Goal: Task Accomplishment & Management: Manage account settings

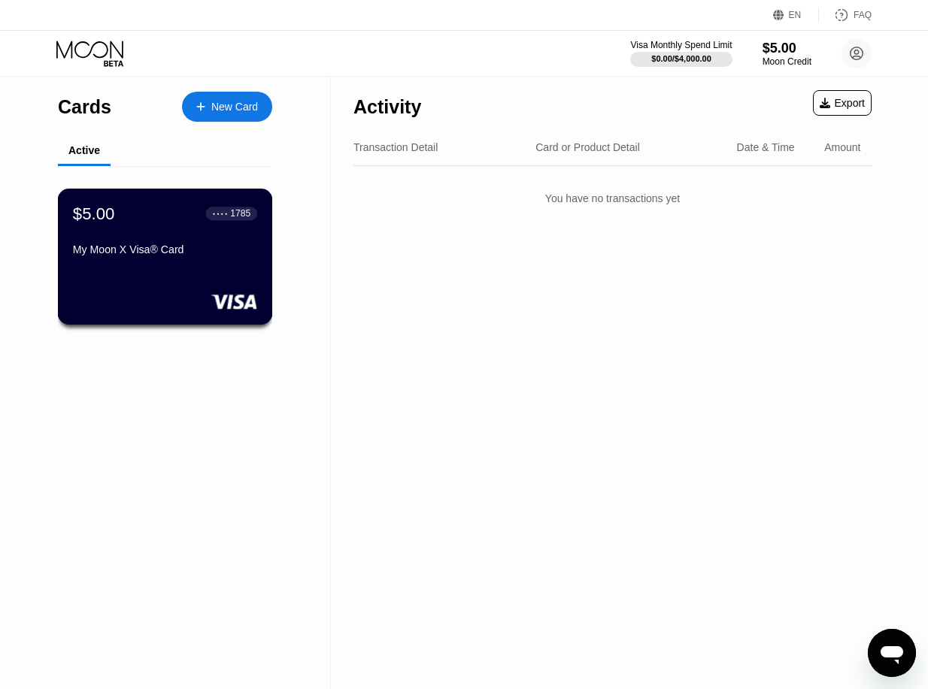
click at [225, 216] on div "● ● ● ●" at bounding box center [220, 213] width 15 height 5
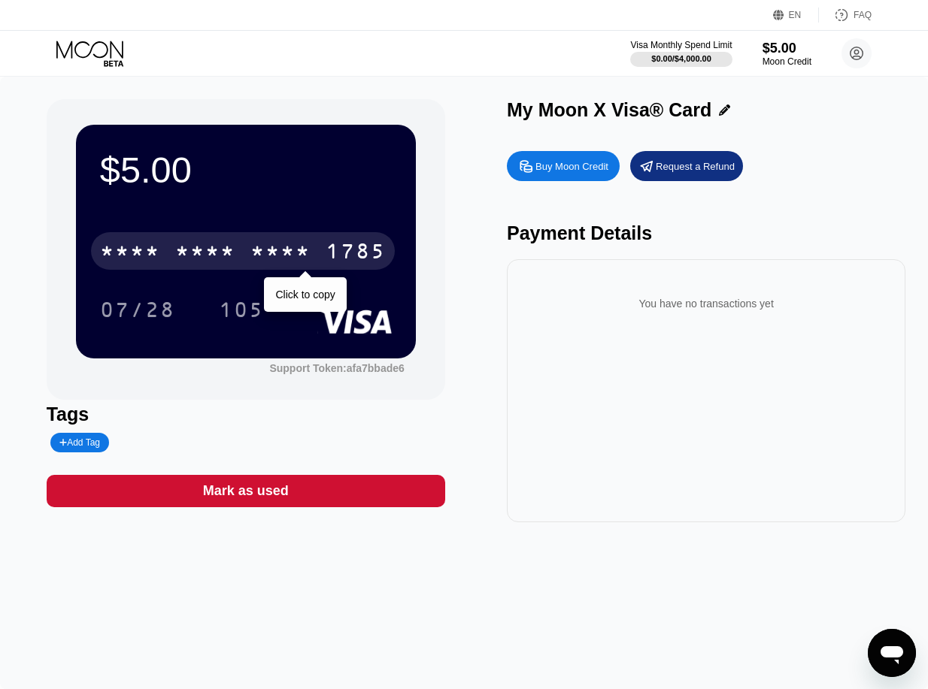
click at [281, 262] on div "* * * *" at bounding box center [280, 253] width 60 height 24
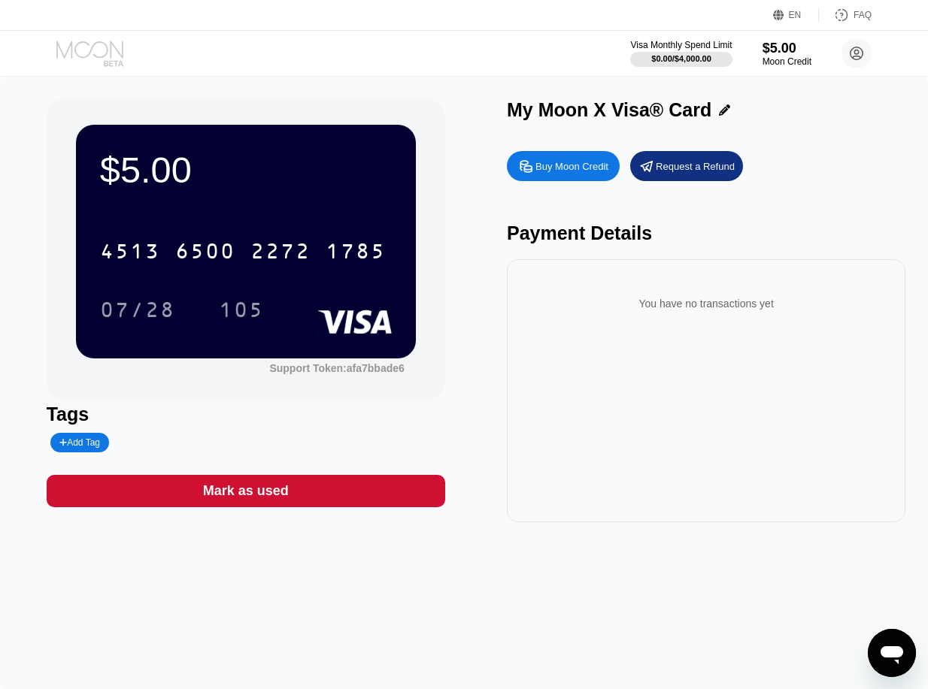
click at [112, 53] on icon at bounding box center [91, 54] width 70 height 26
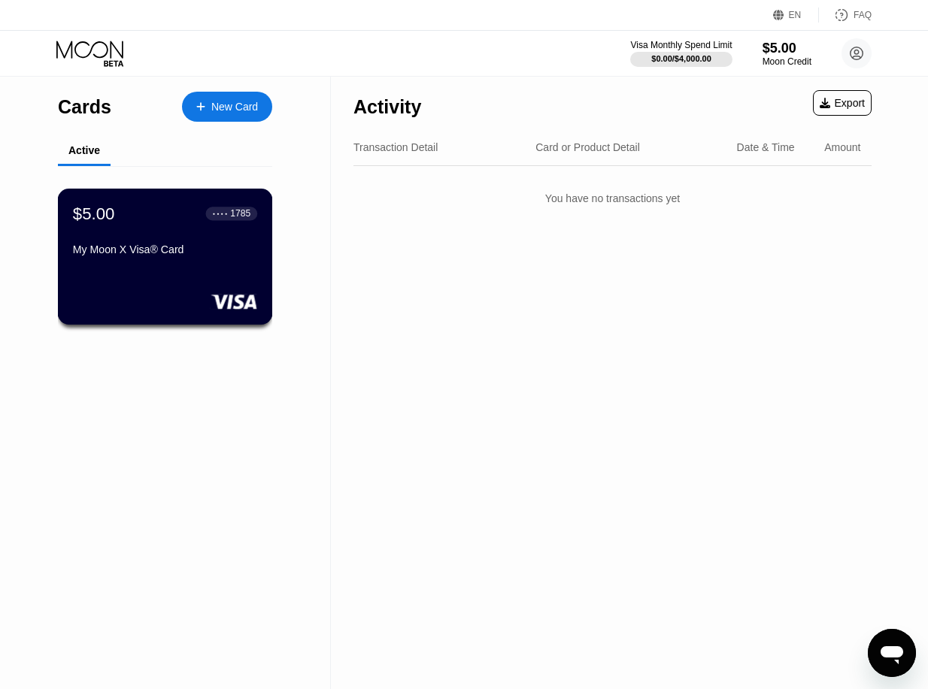
click at [177, 301] on div at bounding box center [165, 301] width 184 height 15
